Goal: Find contact information: Find contact information

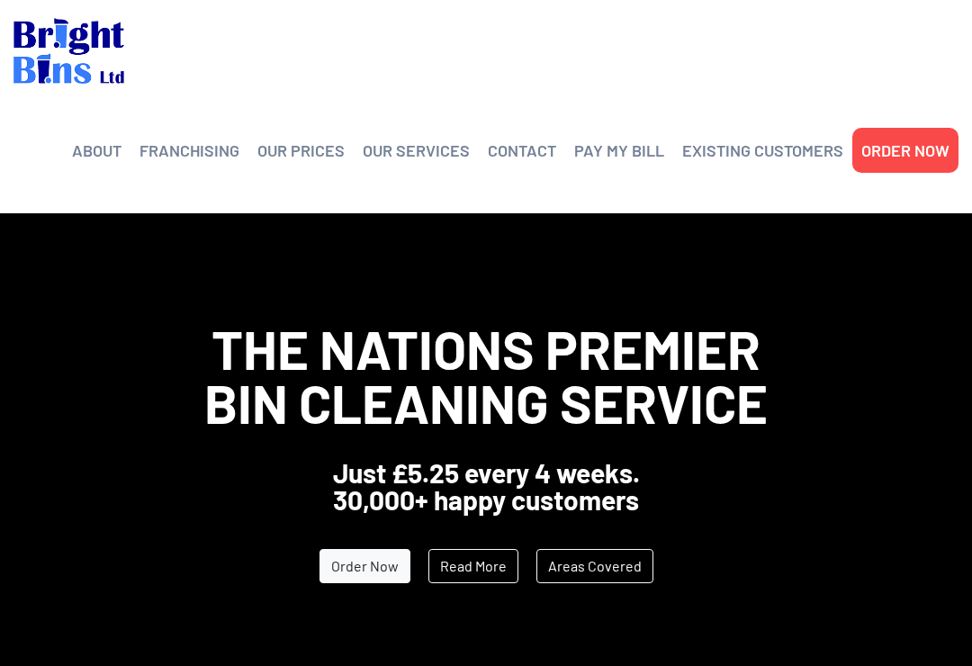
click at [547, 148] on link "CONTACT" at bounding box center [522, 150] width 68 height 27
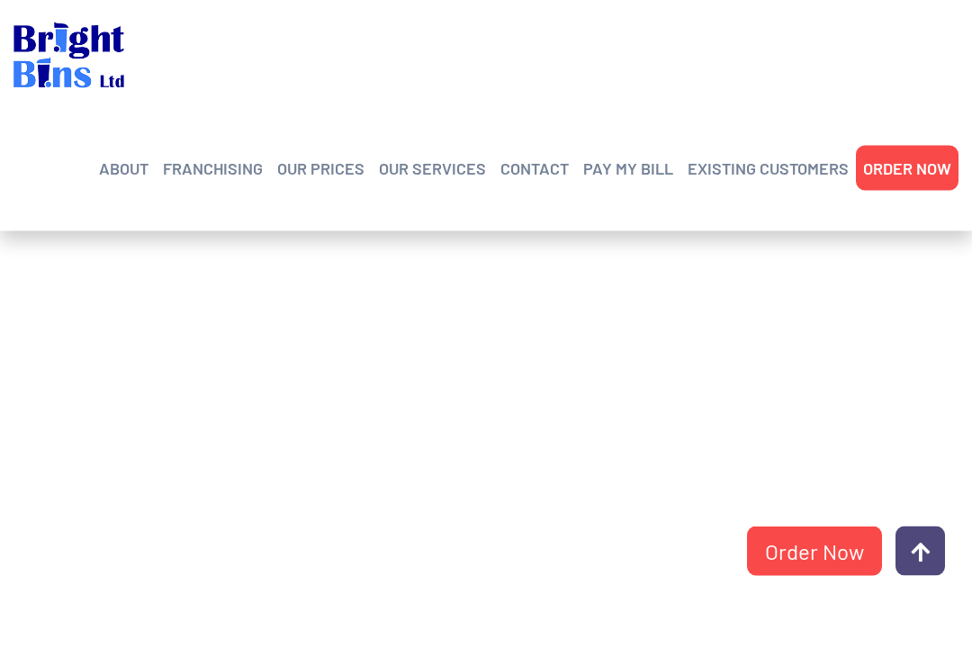
scroll to position [415, 0]
click at [548, 167] on link "CONTACT" at bounding box center [535, 168] width 68 height 27
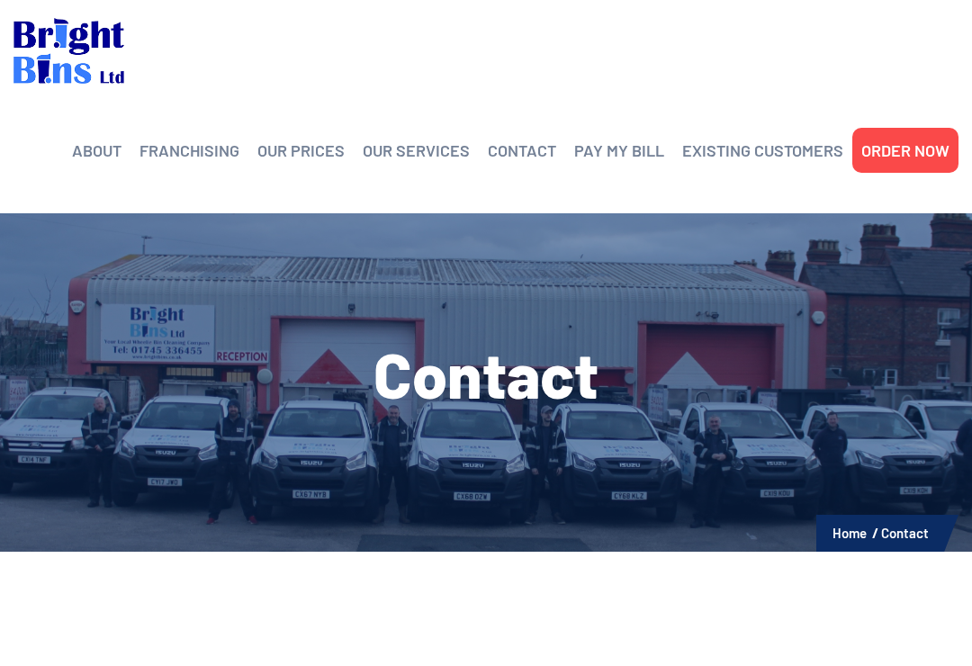
click at [173, 145] on link "FRANCHISING" at bounding box center [190, 150] width 100 height 27
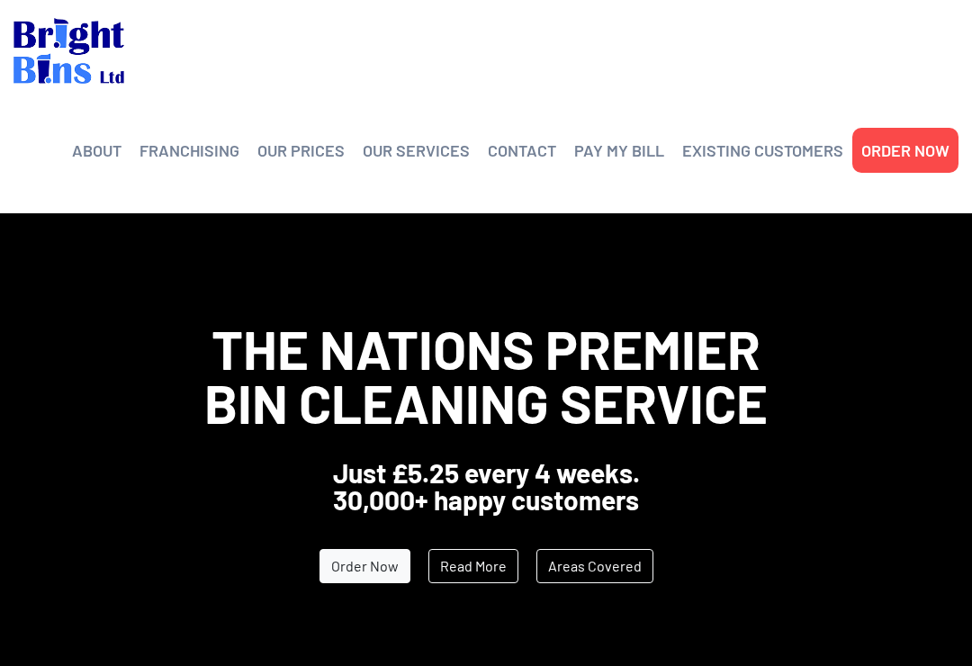
click at [534, 158] on link "CONTACT" at bounding box center [522, 150] width 68 height 27
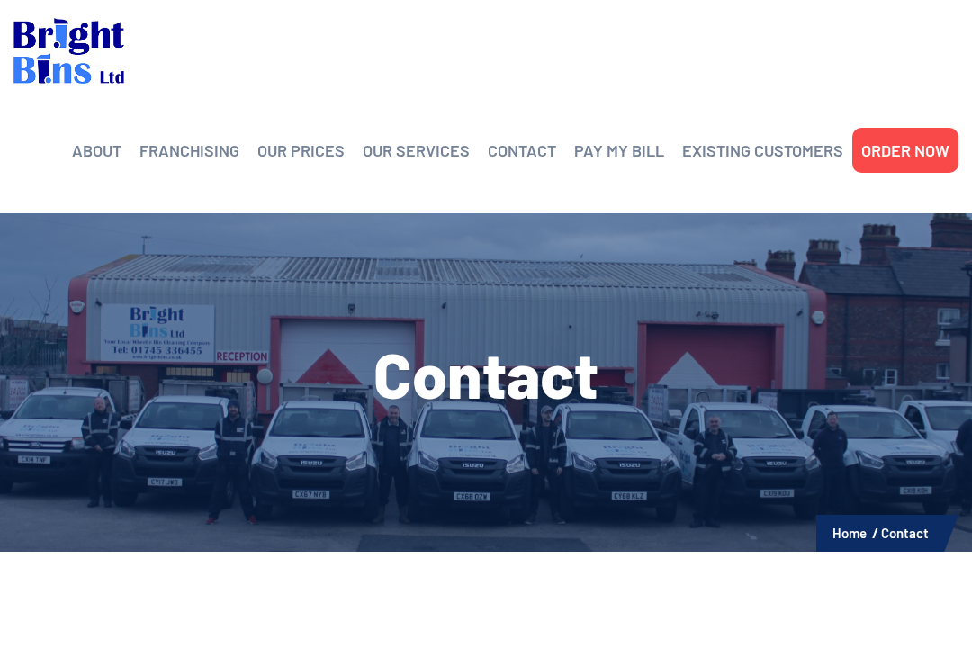
click at [529, 151] on link "CONTACT" at bounding box center [522, 150] width 68 height 27
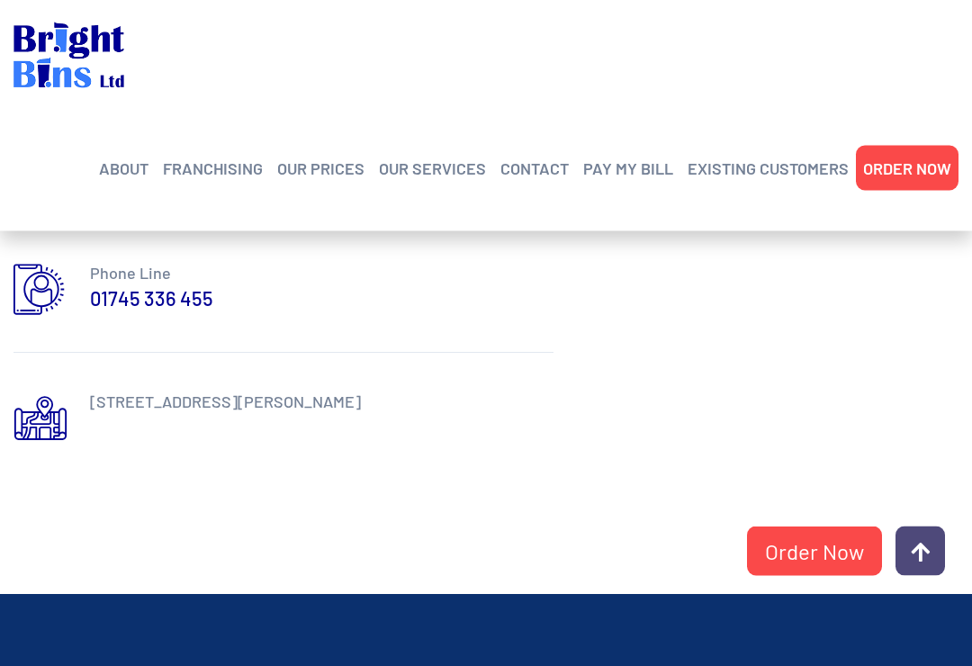
scroll to position [981, 0]
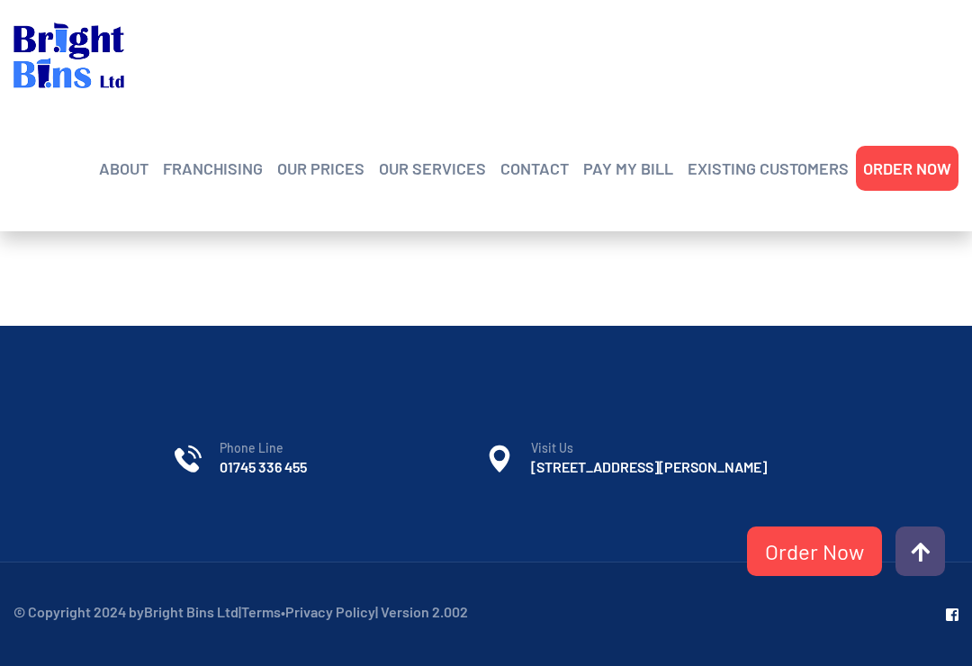
scroll to position [1292, 0]
